Goal: Transaction & Acquisition: Purchase product/service

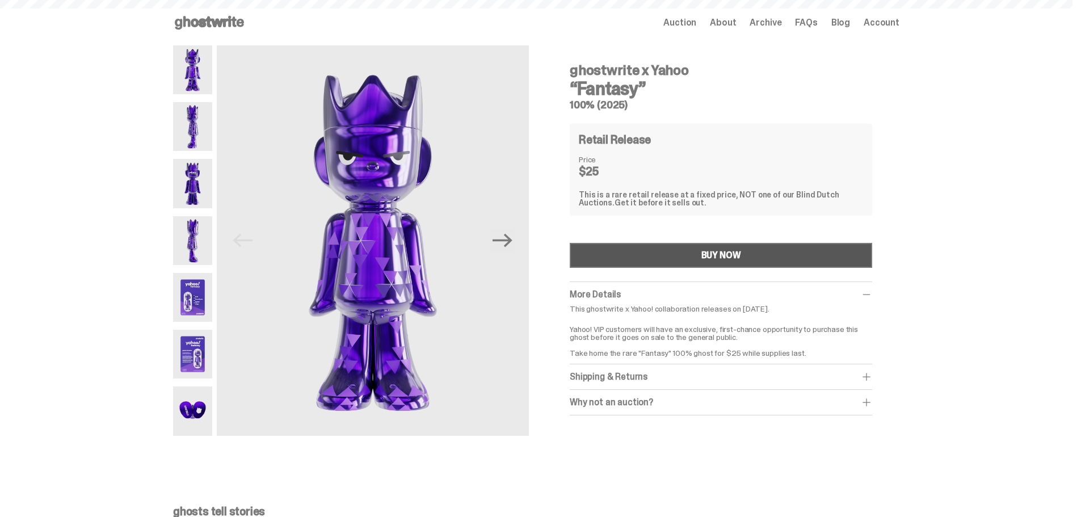
click at [692, 252] on button "BUY NOW" at bounding box center [721, 255] width 302 height 25
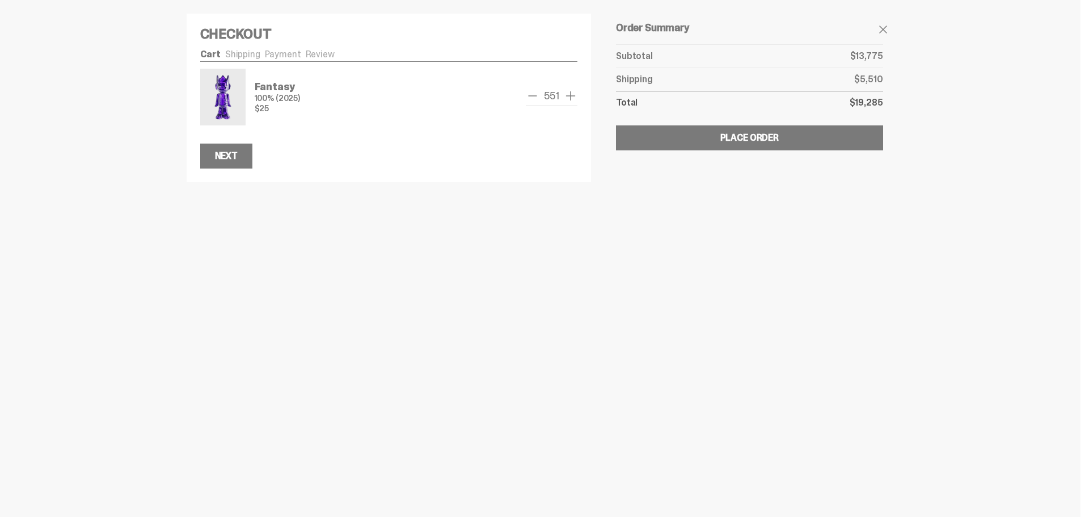
click at [569, 93] on span "add one" at bounding box center [571, 96] width 14 height 14
click at [571, 92] on span "add one" at bounding box center [571, 96] width 14 height 14
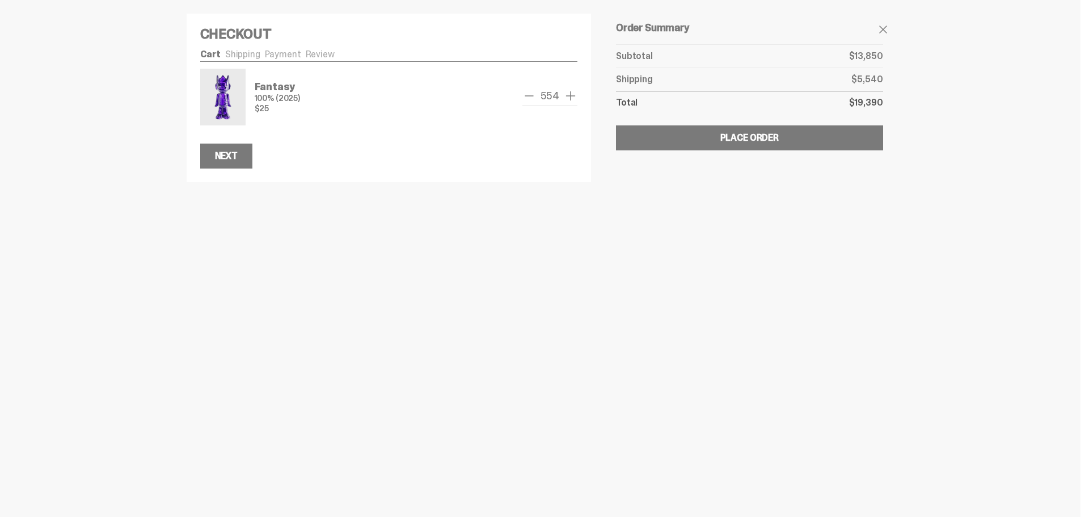
click at [571, 92] on span "add one" at bounding box center [571, 96] width 14 height 14
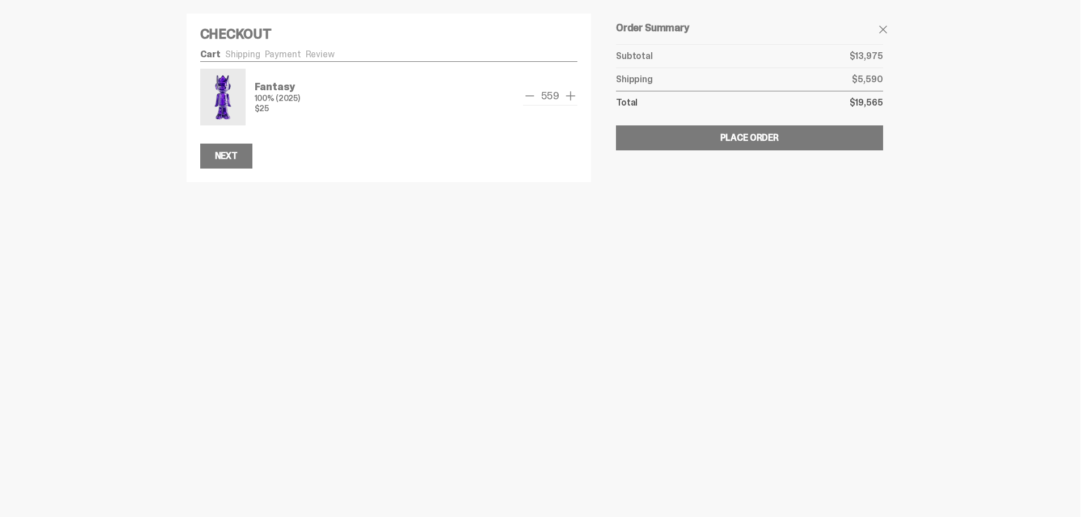
click at [571, 92] on span "add one" at bounding box center [571, 96] width 14 height 14
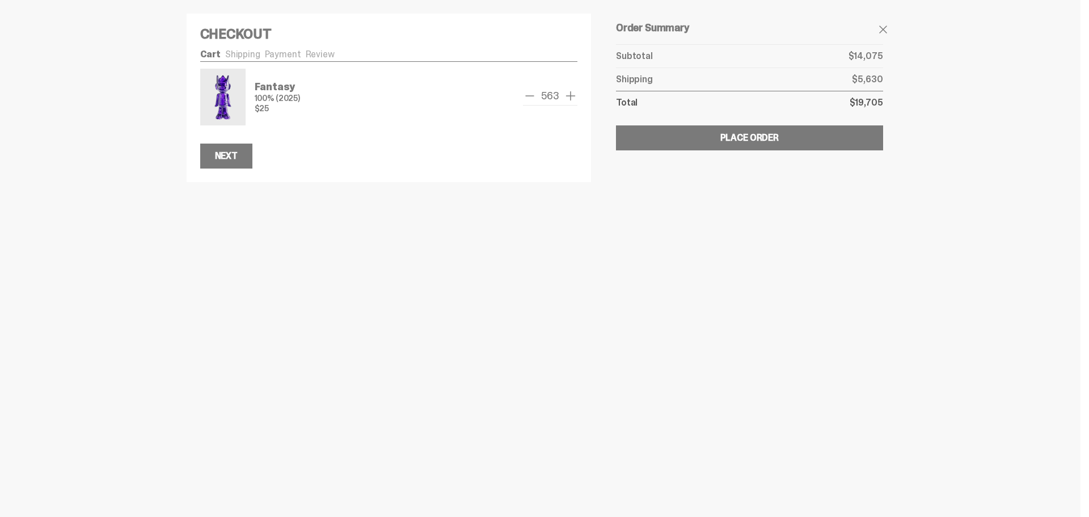
click at [571, 92] on span "add one" at bounding box center [571, 96] width 14 height 14
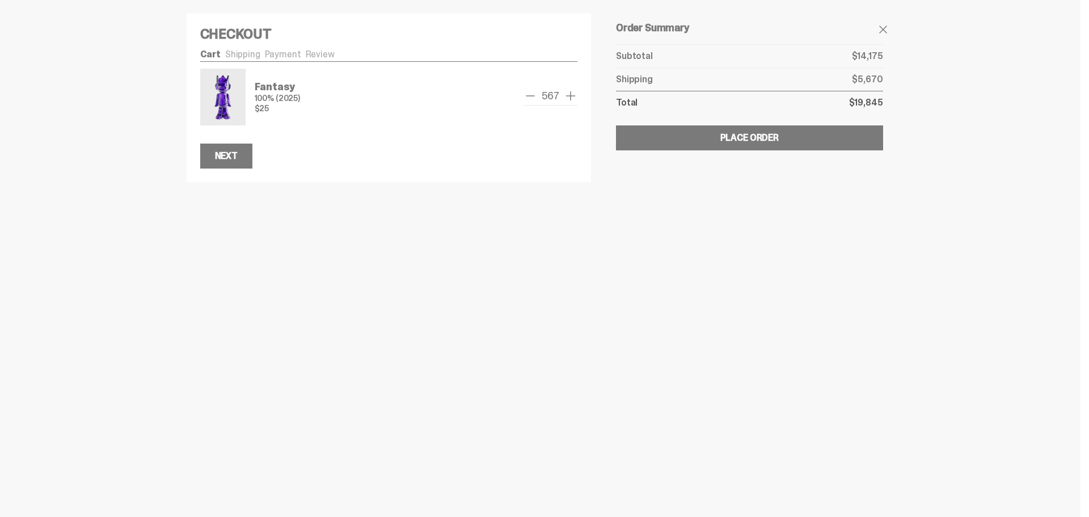
click at [571, 92] on span "add one" at bounding box center [571, 96] width 14 height 14
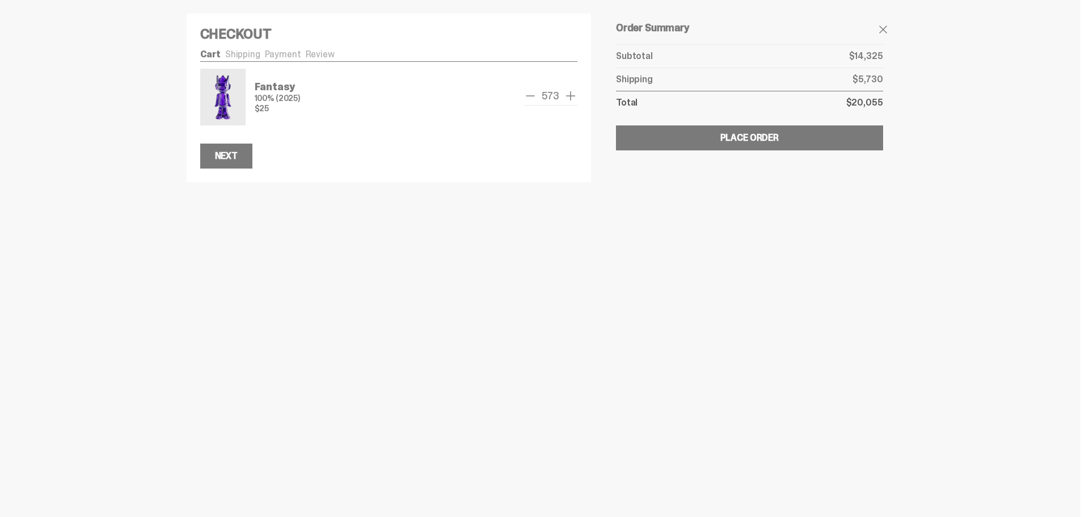
click at [571, 92] on span "add one" at bounding box center [571, 96] width 14 height 14
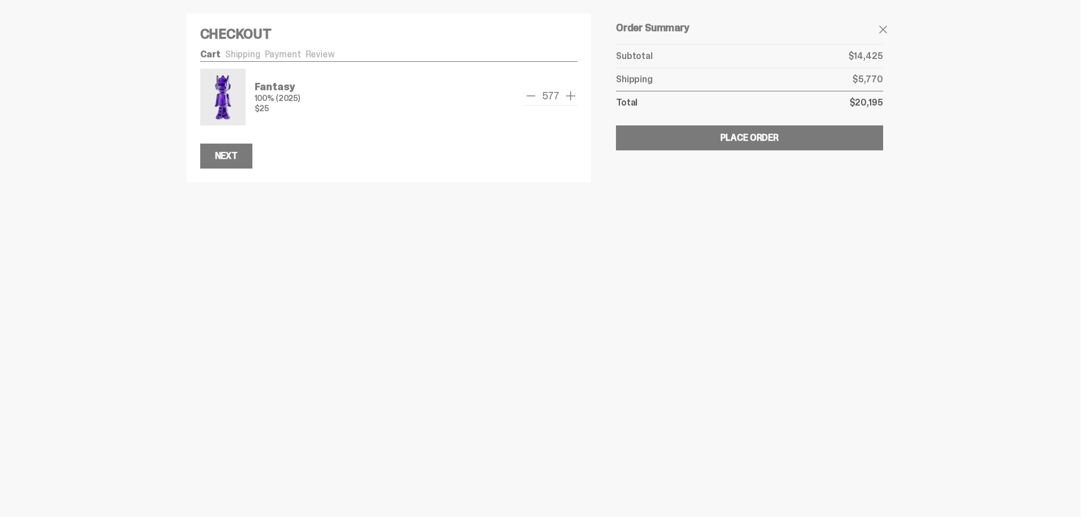
click at [571, 92] on span "add one" at bounding box center [571, 96] width 14 height 14
click at [572, 93] on span "add one" at bounding box center [571, 96] width 14 height 14
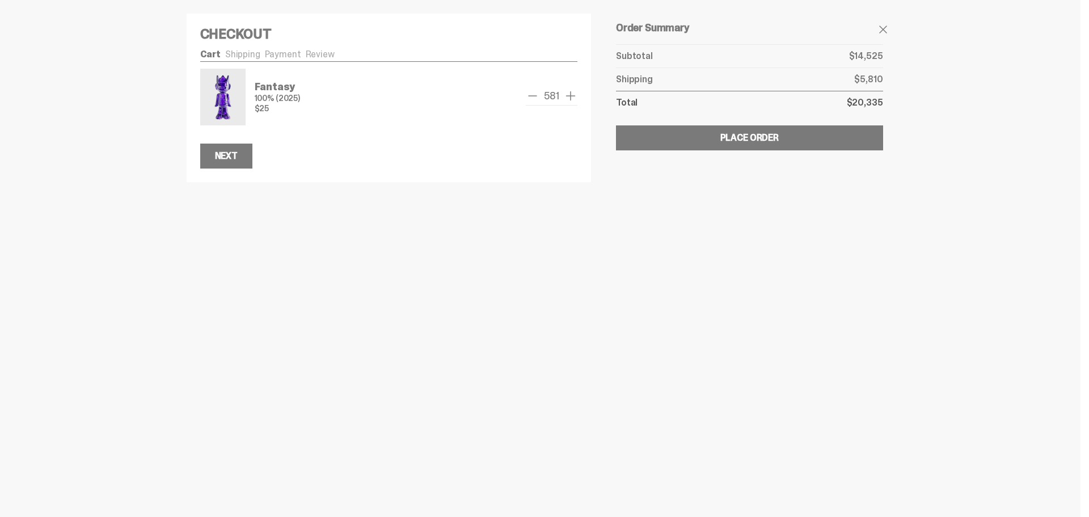
click at [572, 93] on span "add one" at bounding box center [571, 96] width 14 height 14
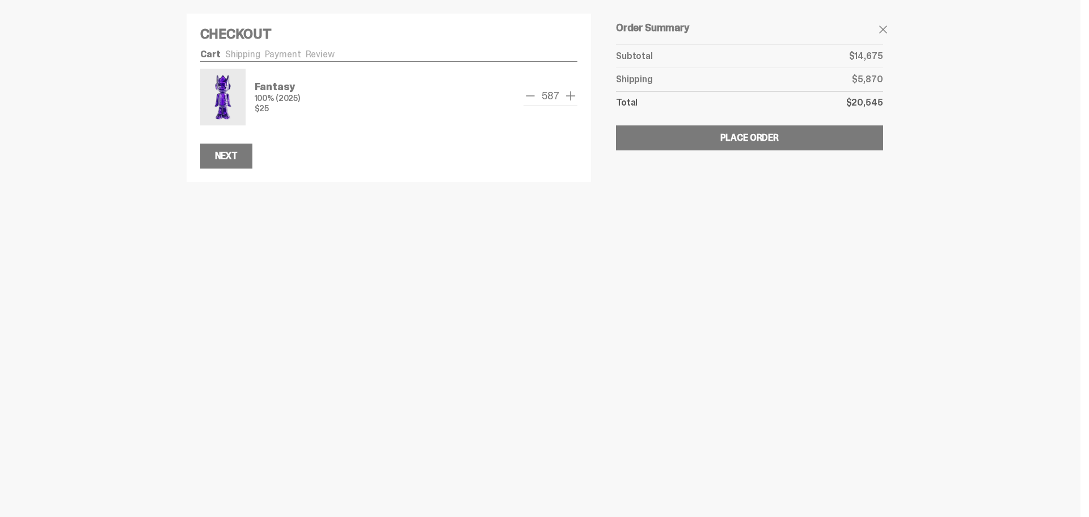
click at [572, 93] on span "add one" at bounding box center [571, 96] width 14 height 14
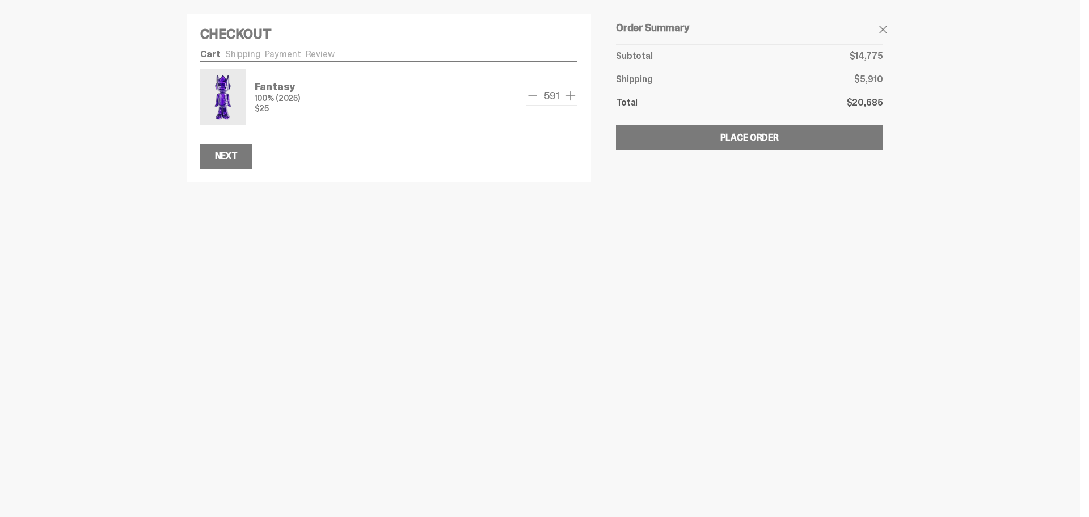
click at [572, 93] on span "add one" at bounding box center [571, 96] width 14 height 14
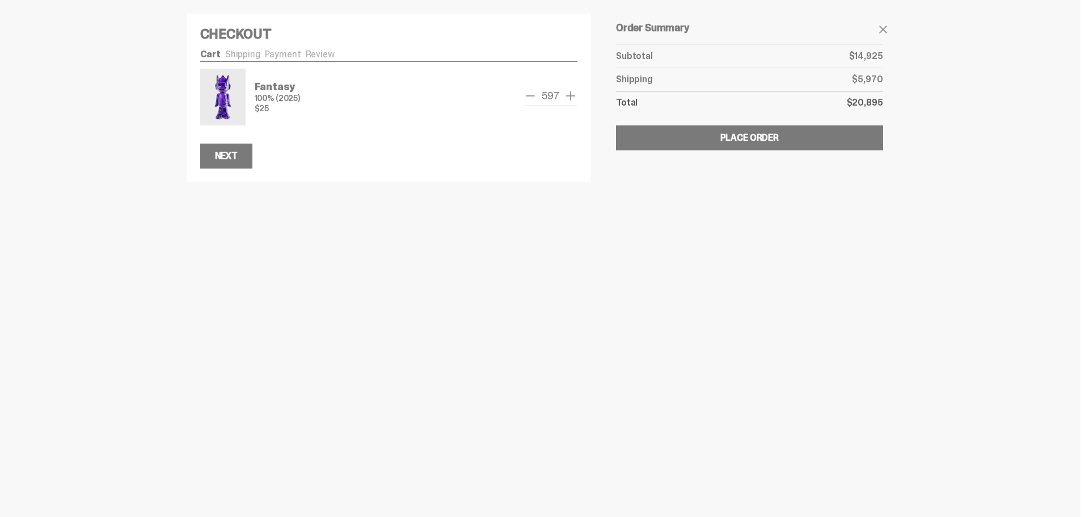
click at [572, 93] on span "add one" at bounding box center [571, 96] width 14 height 14
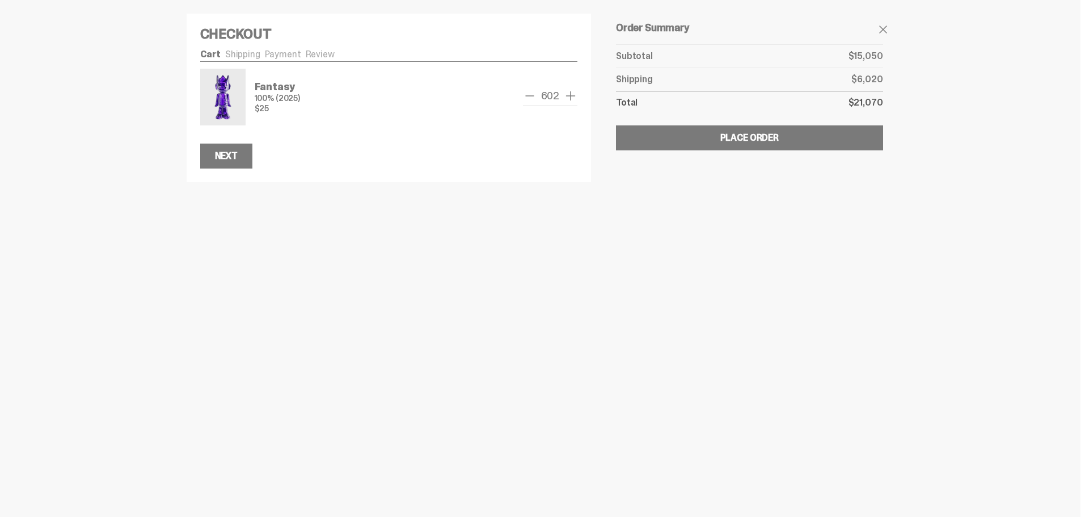
click at [572, 93] on span "add one" at bounding box center [571, 96] width 14 height 14
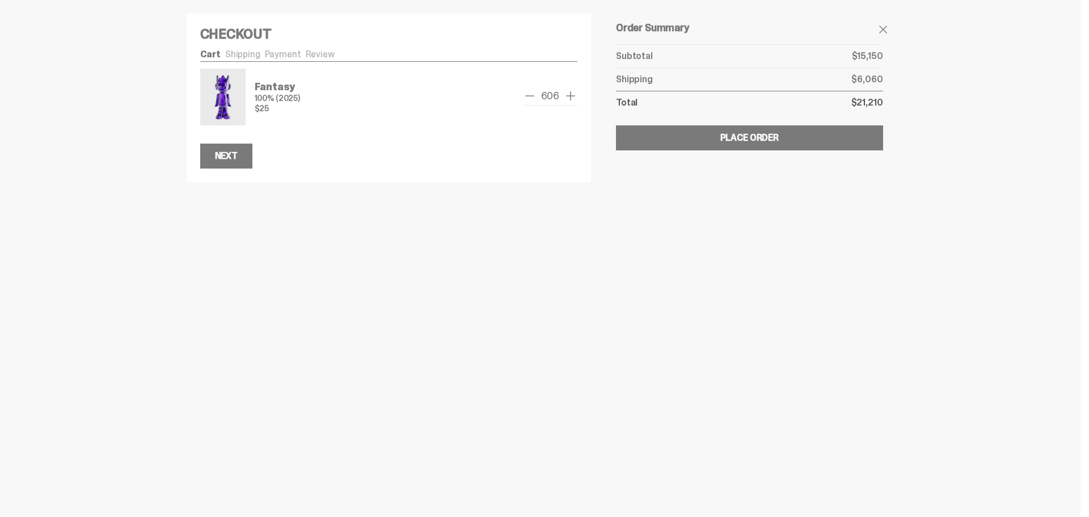
click at [572, 93] on span "add one" at bounding box center [571, 96] width 14 height 14
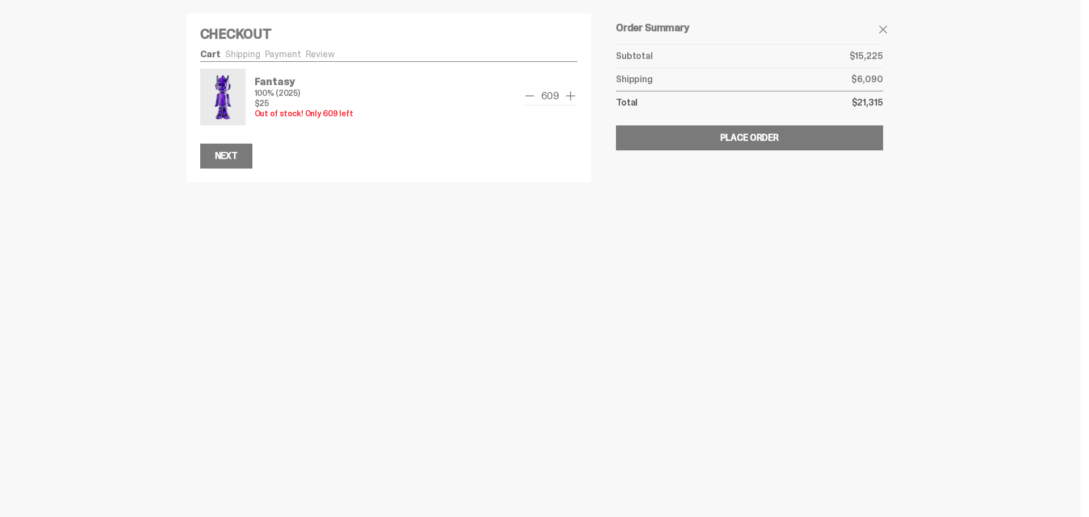
click at [576, 99] on span "add one" at bounding box center [571, 96] width 14 height 14
click at [526, 96] on span "remove one" at bounding box center [530, 96] width 14 height 14
click at [528, 95] on span "remove one" at bounding box center [530, 96] width 14 height 14
click at [530, 95] on span "remove one" at bounding box center [530, 96] width 14 height 14
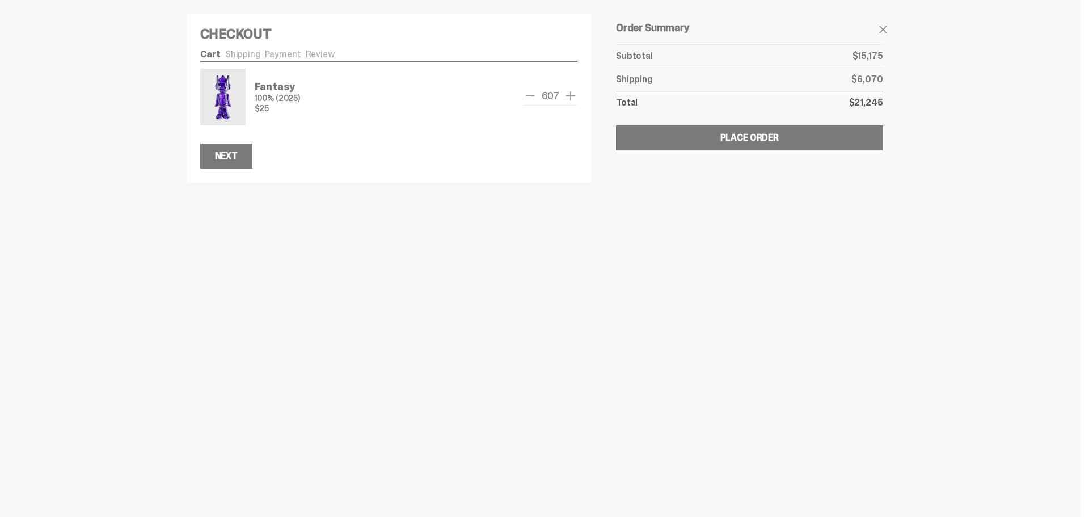
click at [530, 95] on span "remove one" at bounding box center [531, 96] width 14 height 14
click at [530, 95] on span "remove one" at bounding box center [530, 96] width 14 height 14
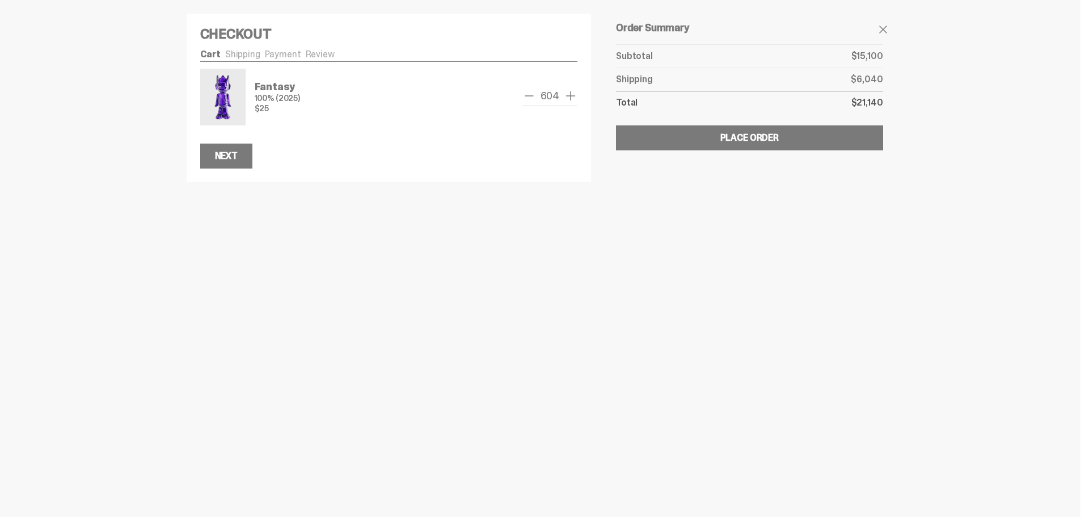
click at [530, 95] on span "remove one" at bounding box center [530, 96] width 14 height 14
click at [532, 101] on span "remove one" at bounding box center [530, 96] width 14 height 14
click at [532, 98] on span "remove one" at bounding box center [530, 96] width 14 height 14
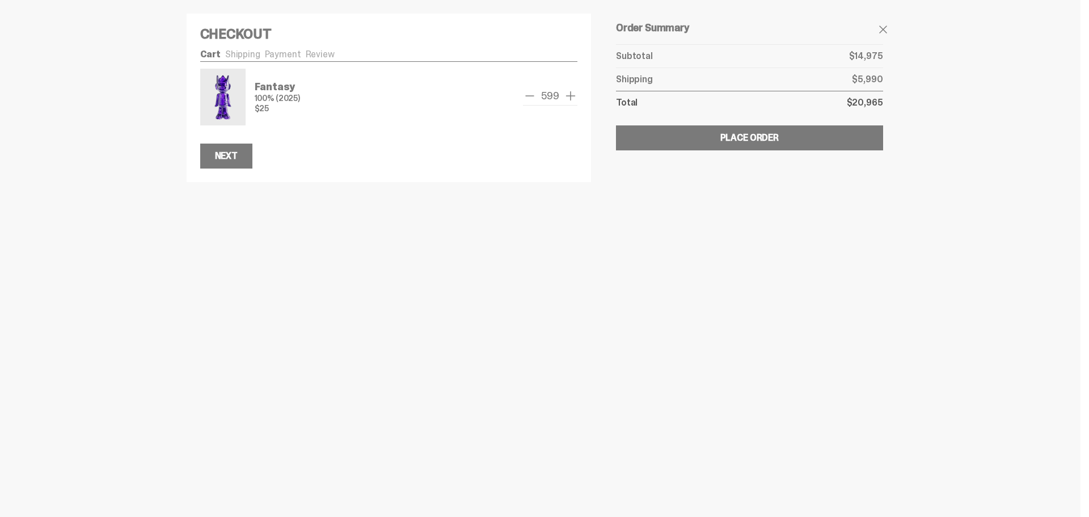
click at [531, 97] on span "remove one" at bounding box center [530, 96] width 14 height 14
click at [531, 96] on span "remove one" at bounding box center [530, 96] width 14 height 14
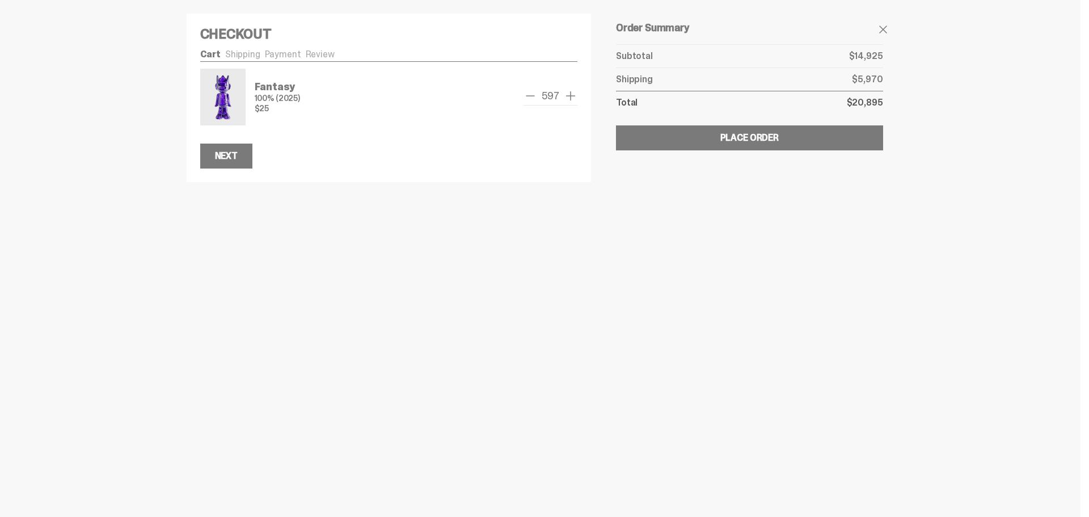
click at [531, 96] on span "remove one" at bounding box center [531, 96] width 14 height 14
click at [531, 96] on span "remove one" at bounding box center [530, 96] width 14 height 14
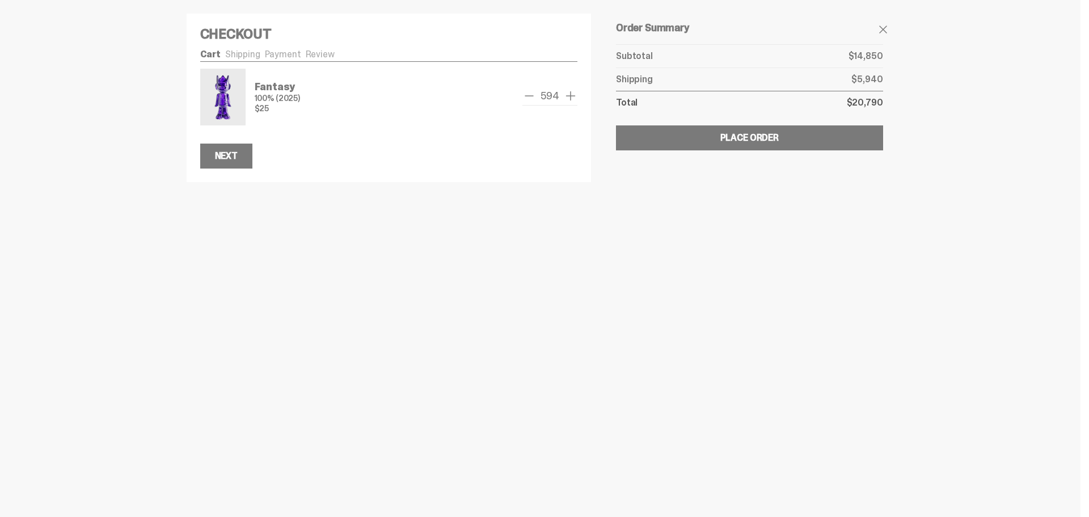
click at [531, 96] on span "remove one" at bounding box center [530, 96] width 14 height 14
